Goal: Task Accomplishment & Management: Use online tool/utility

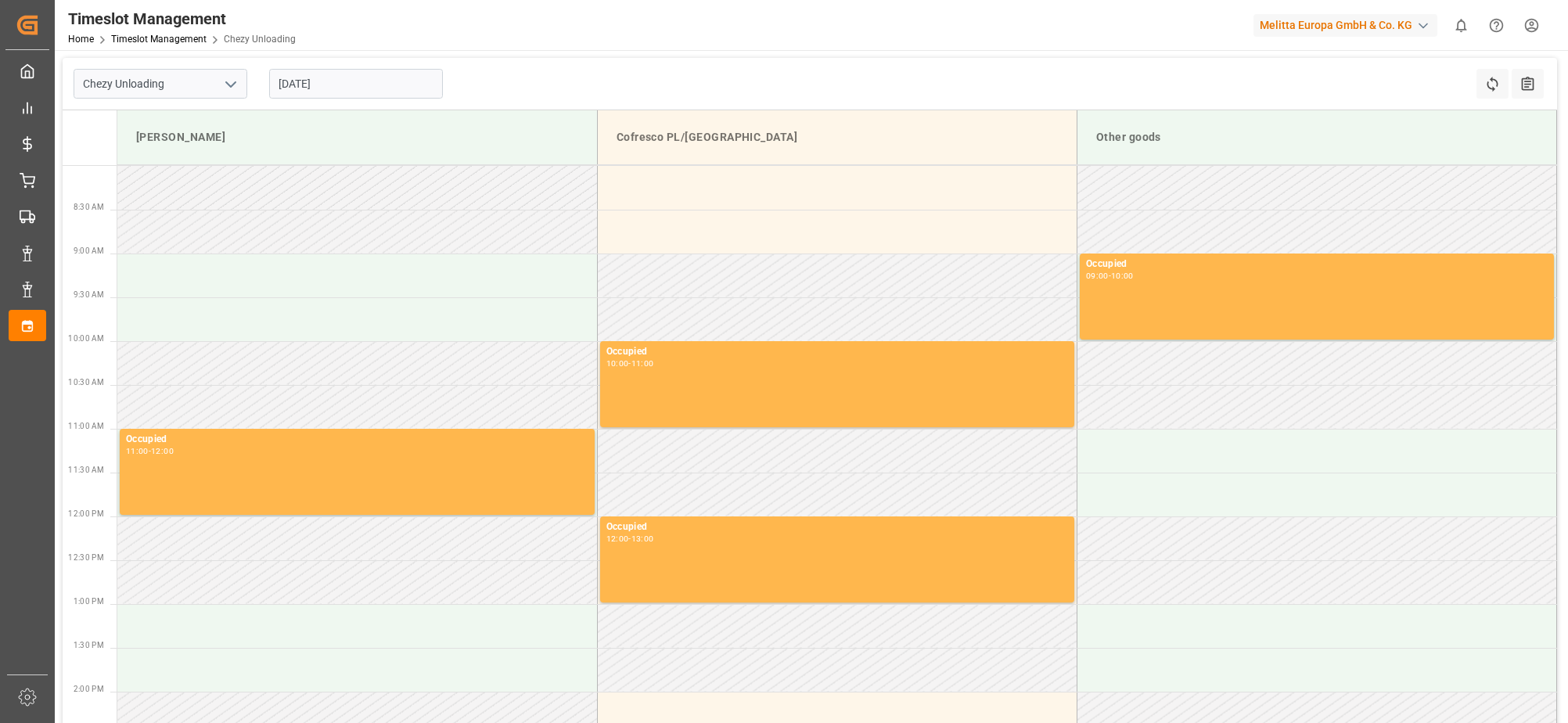
type input "Chezy Unloading"
